Goal: Check status

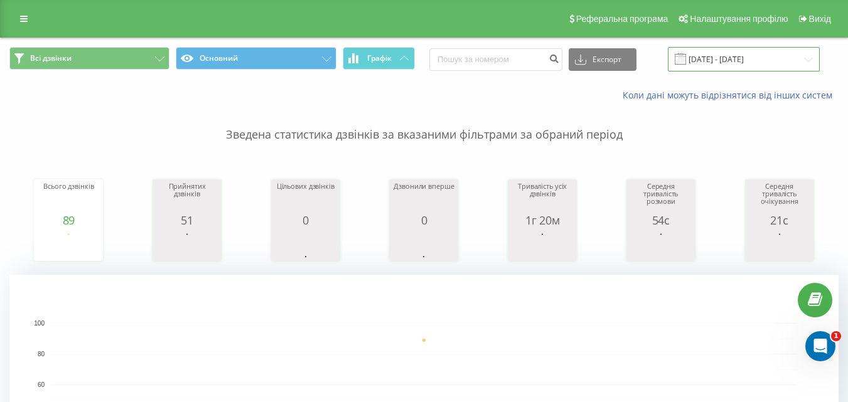
click at [808, 57] on input "[DATE] - [DATE]" at bounding box center [744, 59] width 152 height 24
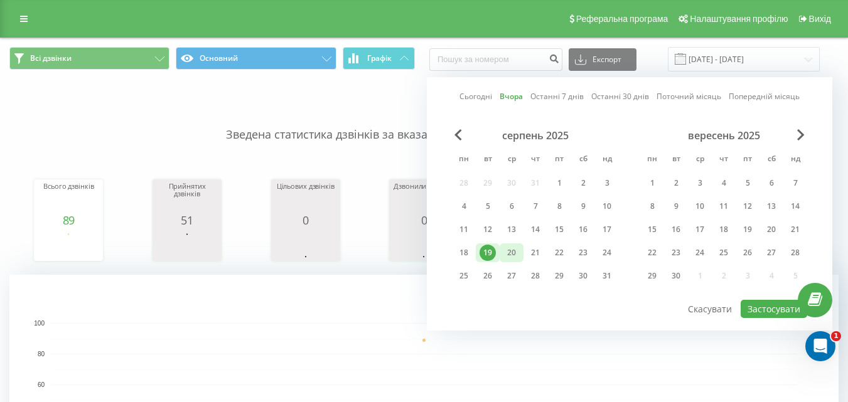
click at [501, 254] on div "20" at bounding box center [512, 252] width 24 height 19
click at [766, 306] on button "Застосувати" at bounding box center [774, 309] width 67 height 18
type input "[DATE] - [DATE]"
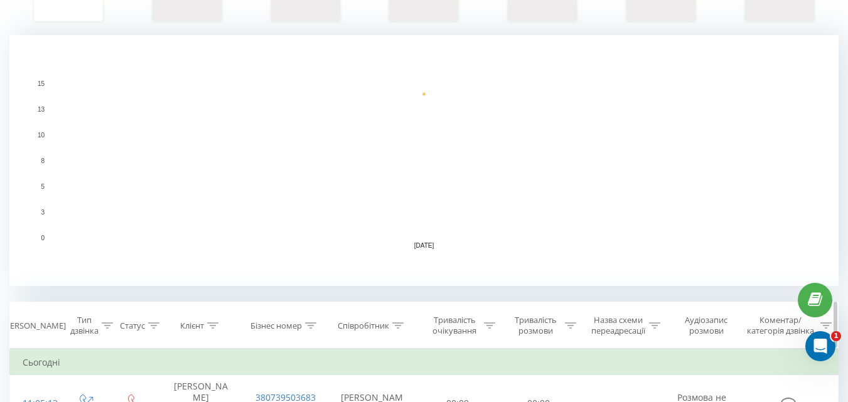
scroll to position [251, 0]
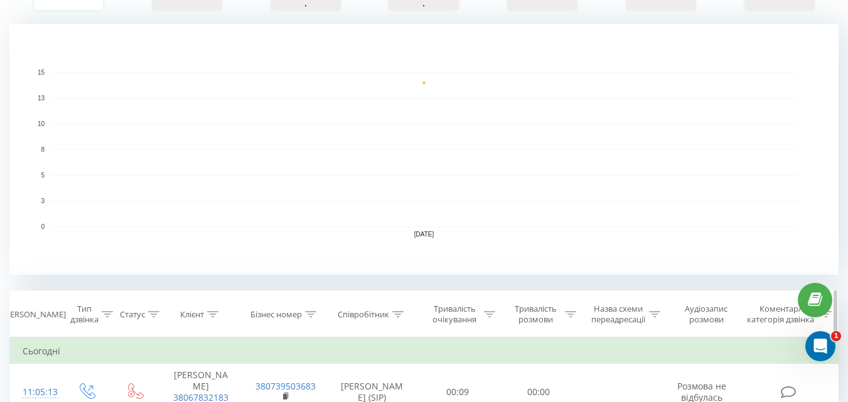
click at [570, 316] on icon at bounding box center [570, 314] width 11 height 6
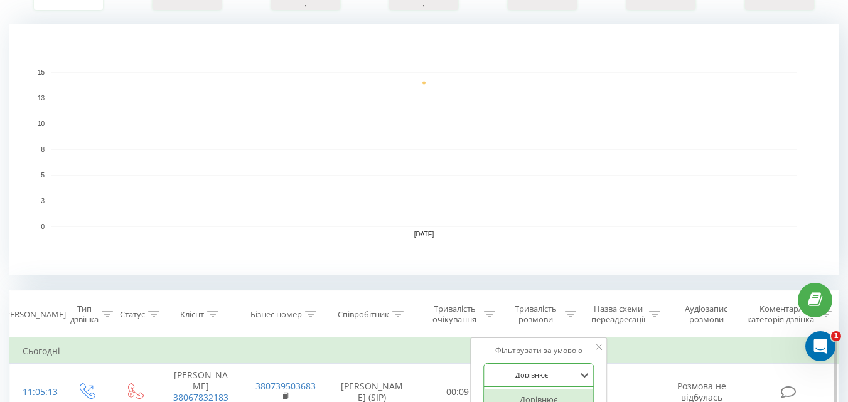
click at [531, 371] on div "6 results available. Use Up and Down to choose options, press Enter to select t…" at bounding box center [538, 375] width 110 height 24
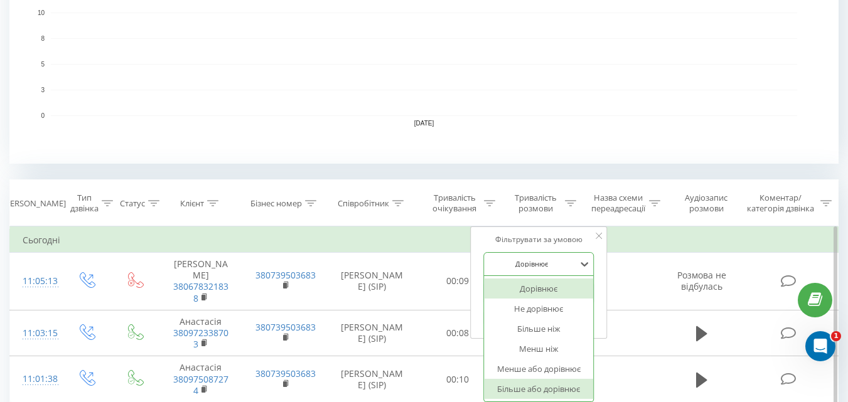
click at [527, 382] on div "Більше або дорівнює" at bounding box center [538, 389] width 109 height 20
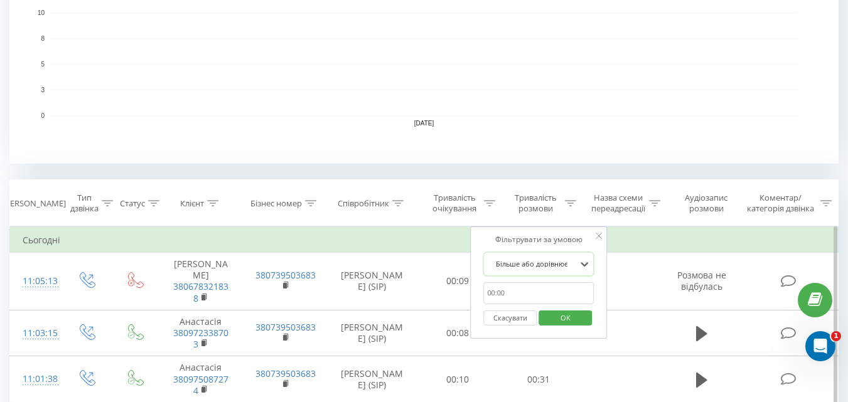
click at [527, 301] on input "text" at bounding box center [538, 293] width 110 height 22
type input "01:00"
click at [569, 319] on span "OK" at bounding box center [565, 317] width 35 height 19
